Goal: Information Seeking & Learning: Learn about a topic

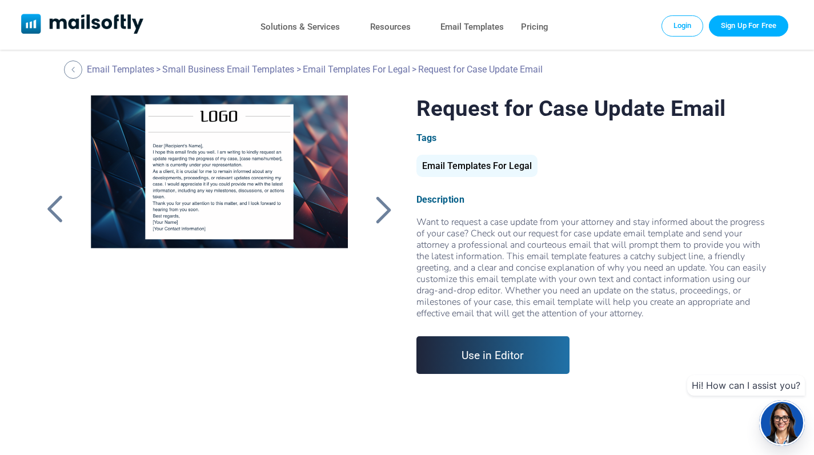
scroll to position [10, 0]
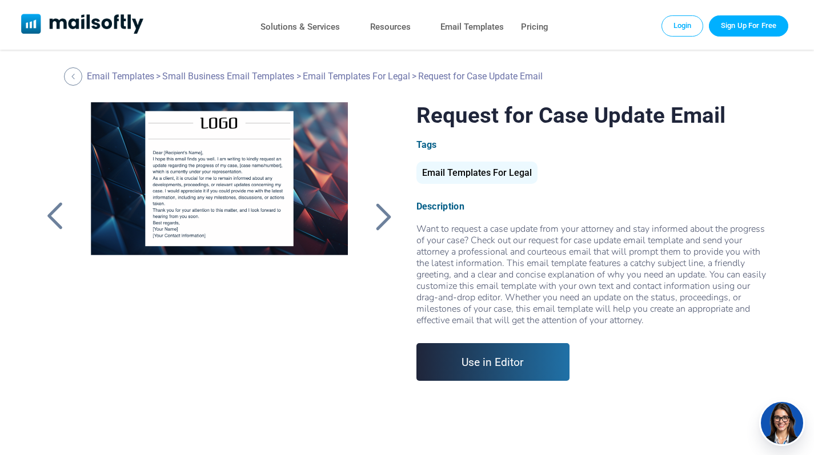
click at [383, 217] on div at bounding box center [383, 217] width 29 height 30
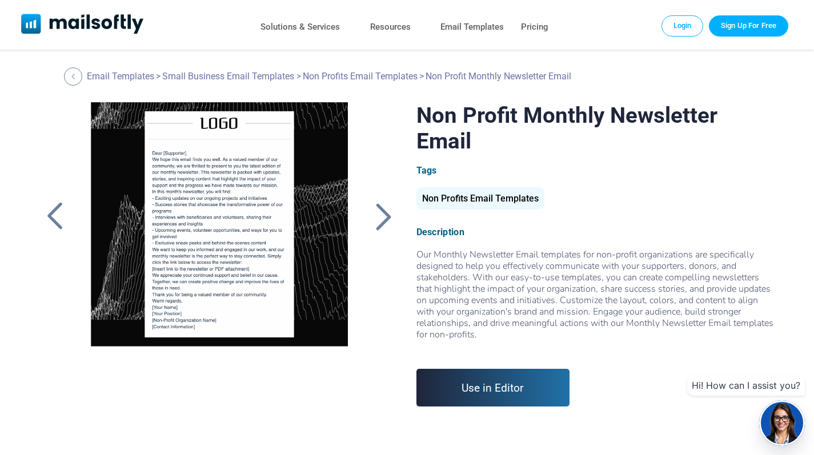
click at [383, 217] on div at bounding box center [383, 217] width 29 height 30
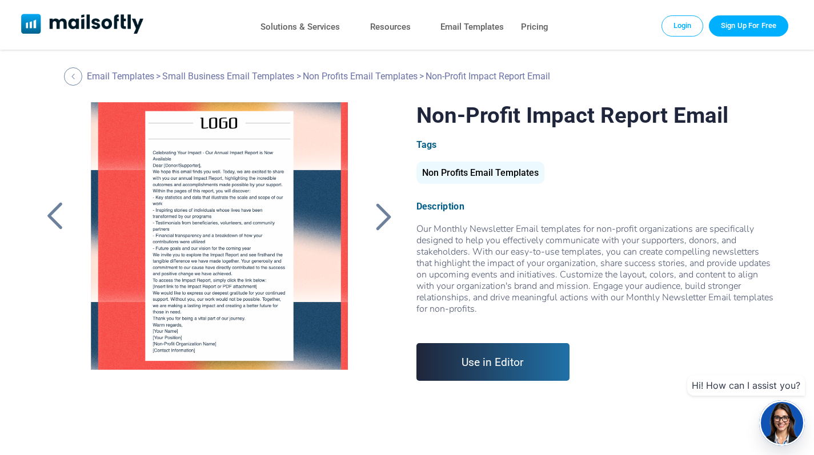
click at [53, 203] on div at bounding box center [55, 217] width 29 height 30
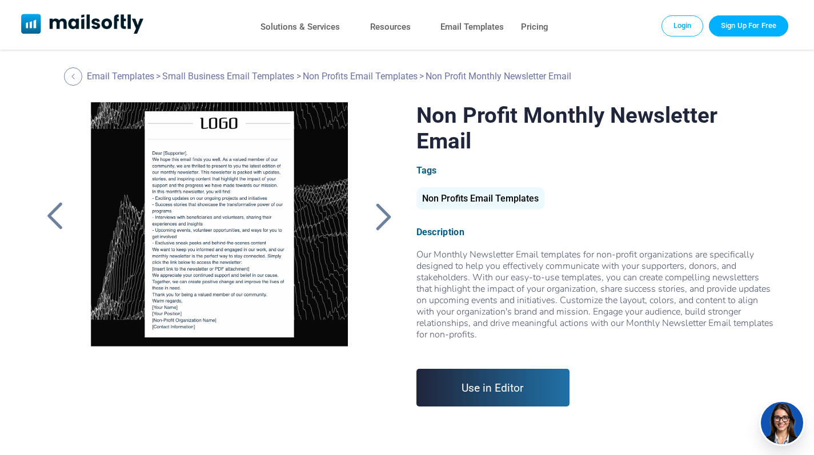
click at [53, 203] on div at bounding box center [55, 217] width 29 height 30
